Goal: Task Accomplishment & Management: Manage account settings

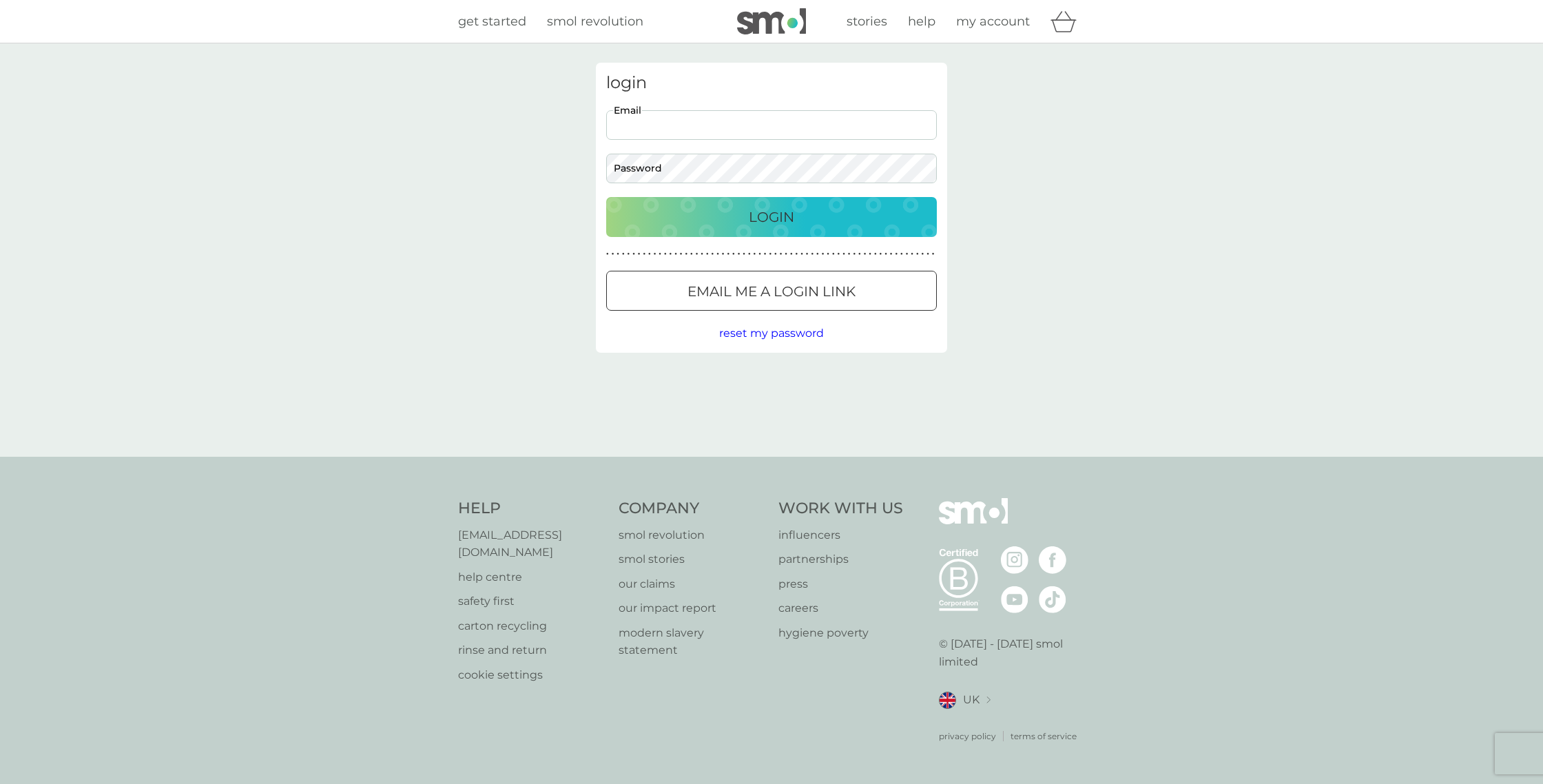
click at [740, 121] on input "Email" at bounding box center [772, 125] width 330 height 30
click at [714, 126] on input "Email" at bounding box center [772, 125] width 330 height 30
type input "paulreast@gmail.com"
click at [735, 217] on div "Login" at bounding box center [771, 217] width 303 height 22
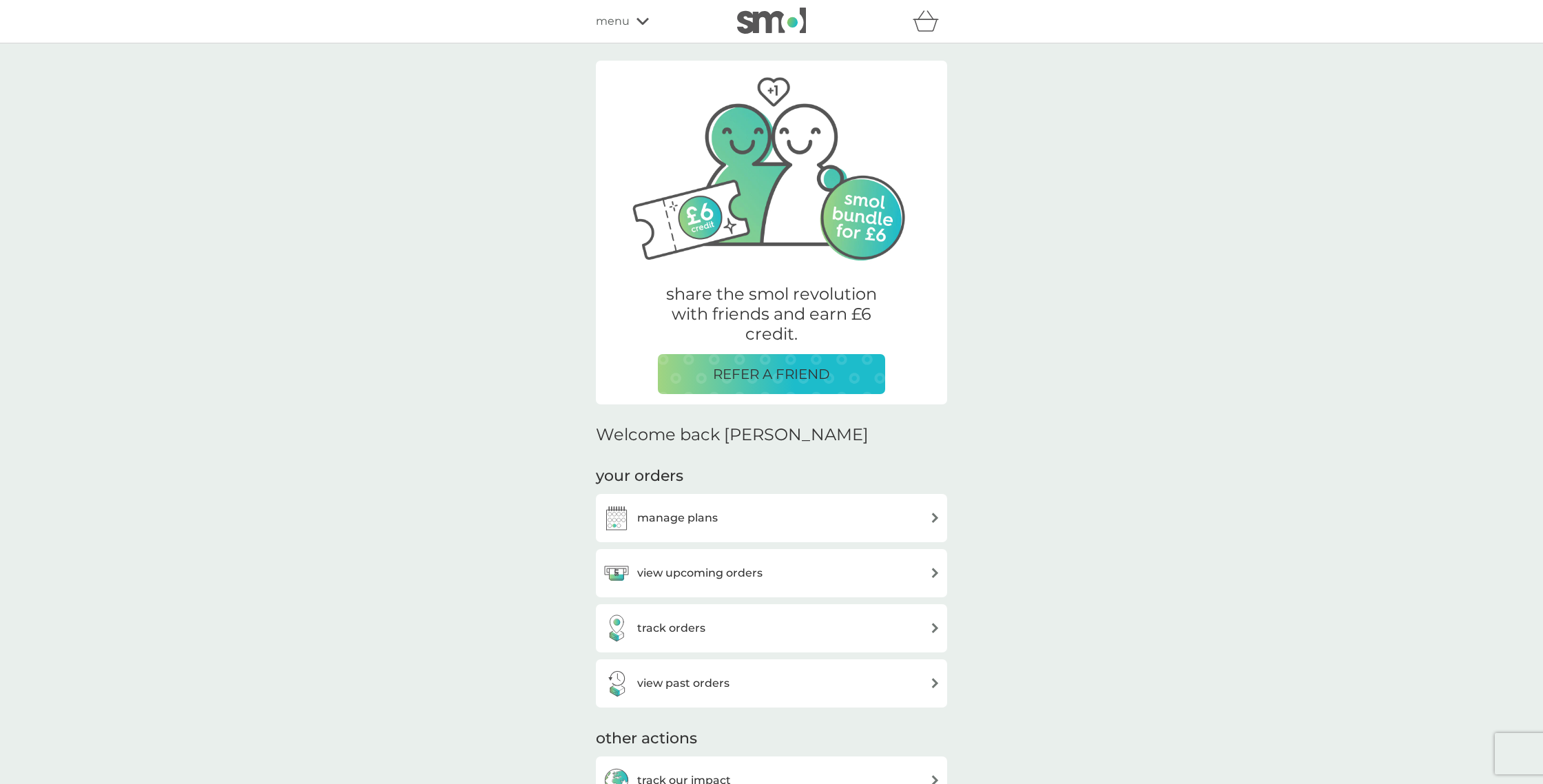
click at [709, 526] on h3 "manage plans" at bounding box center [677, 517] width 81 height 18
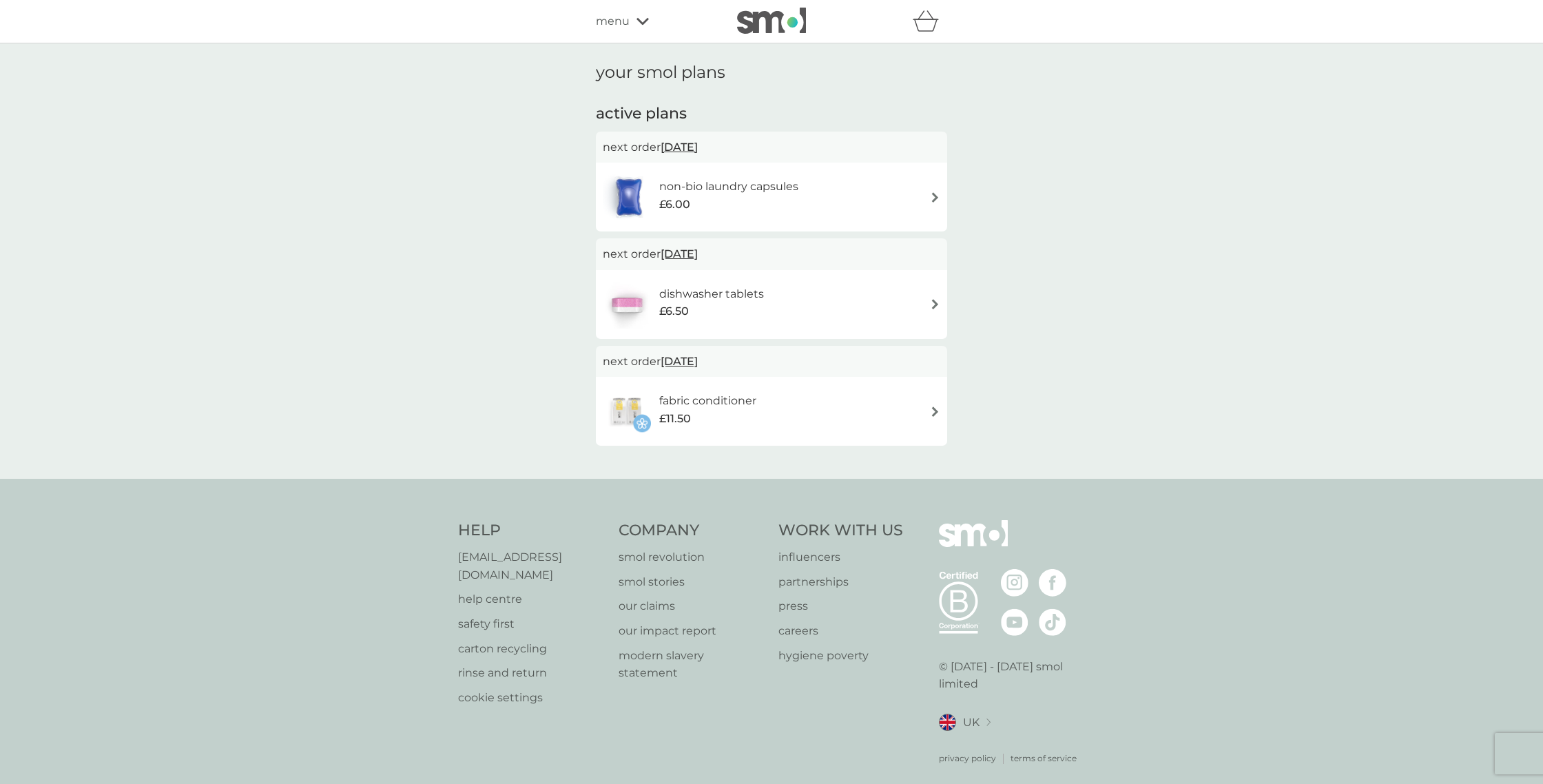
click at [914, 192] on div "non-bio laundry capsules £6.00" at bounding box center [772, 196] width 338 height 48
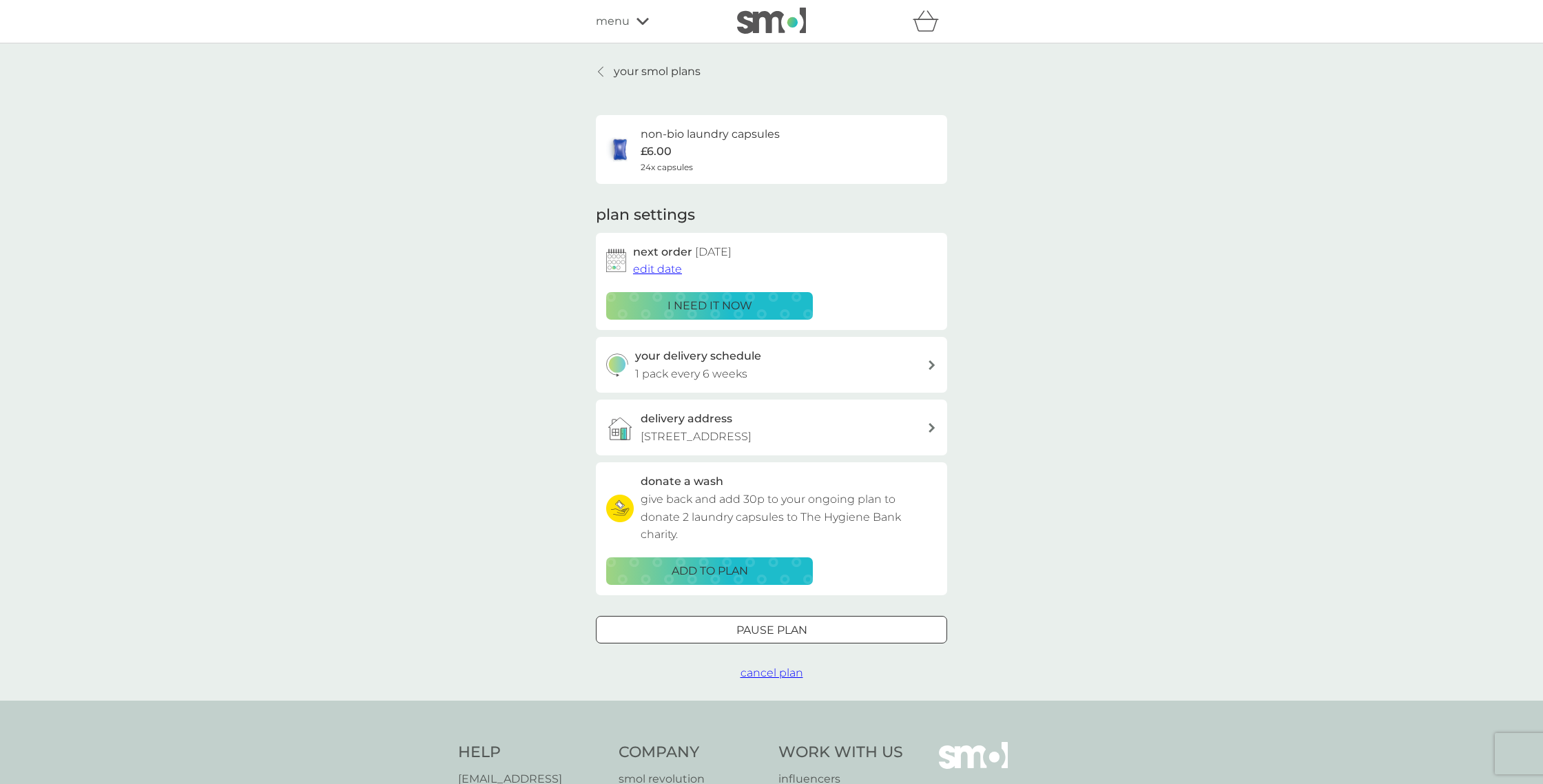
click at [649, 271] on span "edit date" at bounding box center [657, 269] width 49 height 13
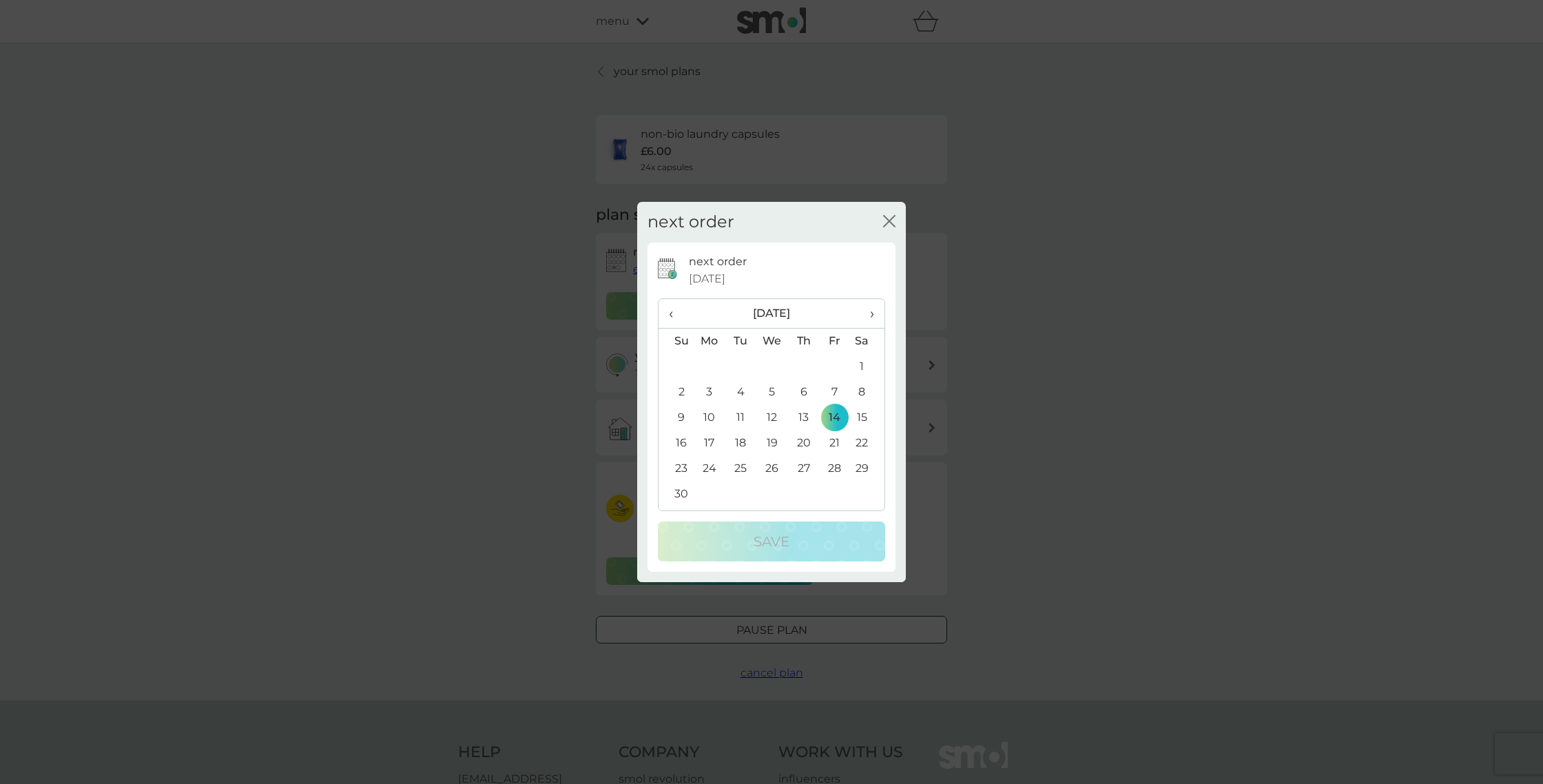
click at [870, 317] on span "›" at bounding box center [867, 313] width 14 height 29
click at [871, 315] on span "›" at bounding box center [867, 313] width 14 height 29
click at [803, 386] on td "8" at bounding box center [803, 392] width 31 height 25
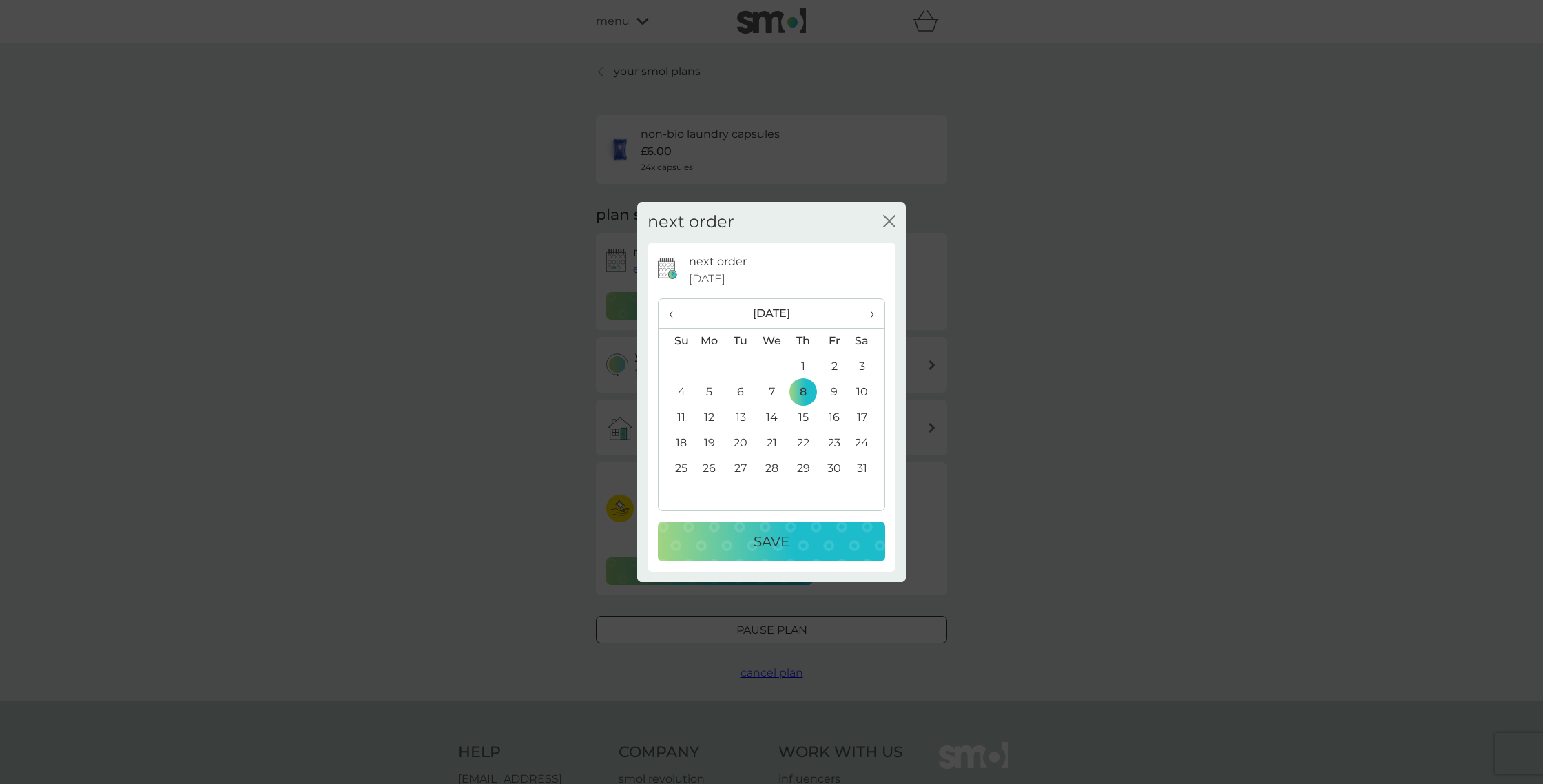
click at [801, 534] on div "Save" at bounding box center [772, 541] width 200 height 22
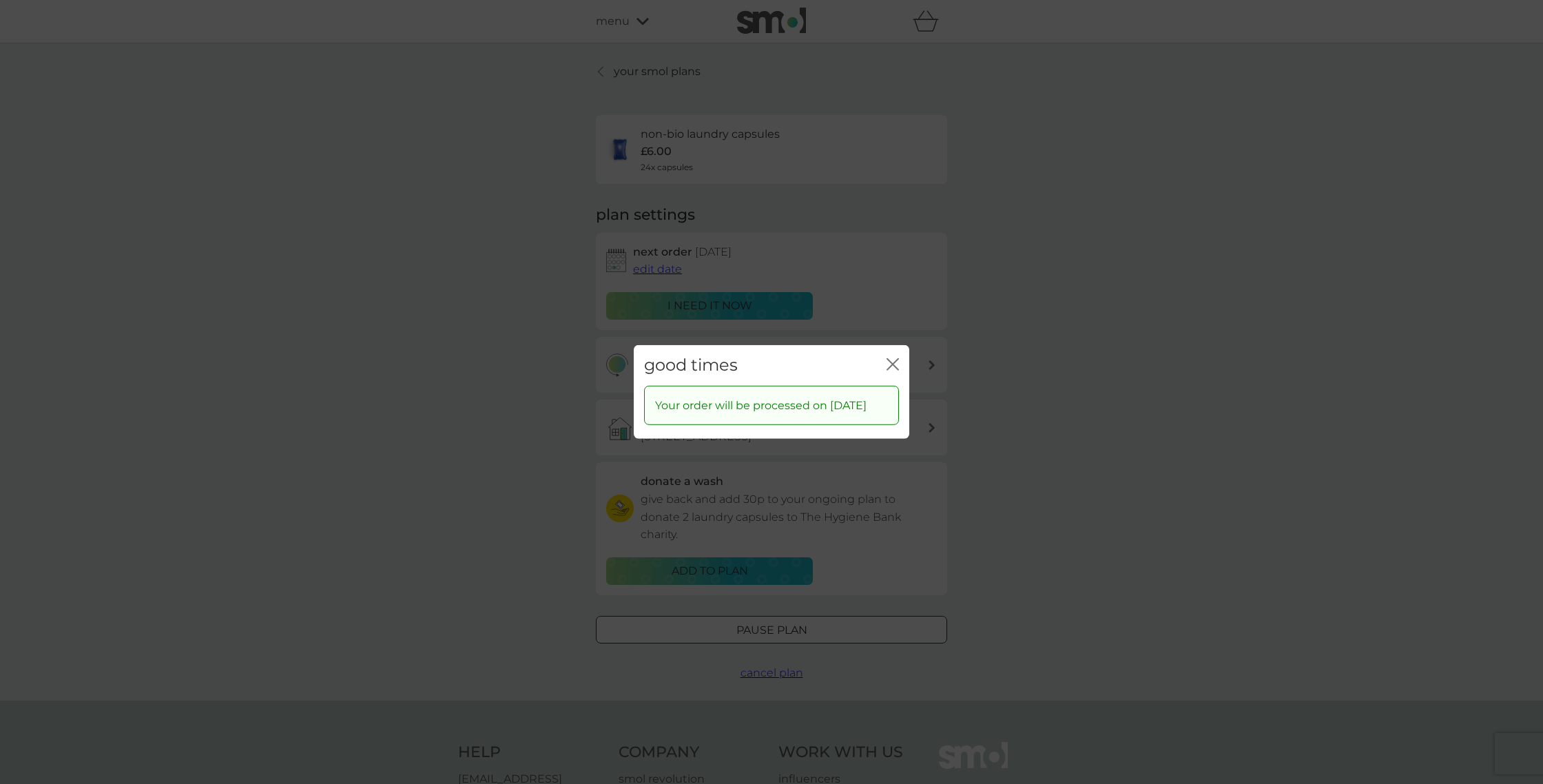
click at [891, 358] on icon "close" at bounding box center [892, 364] width 13 height 13
